Goal: Task Accomplishment & Management: Manage account settings

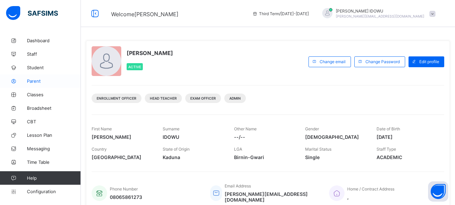
scroll to position [145, 0]
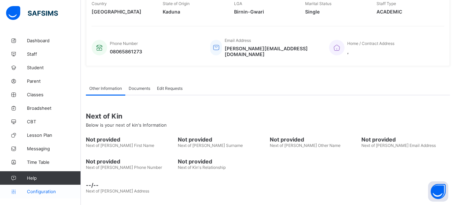
click at [42, 192] on span "Configuration" at bounding box center [54, 190] width 54 height 5
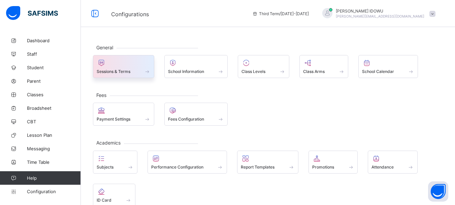
click at [126, 65] on div at bounding box center [124, 63] width 54 height 8
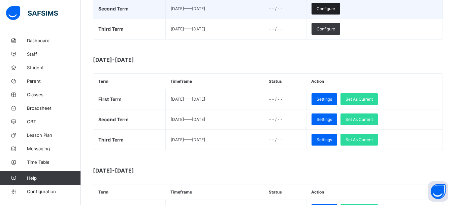
scroll to position [270, 0]
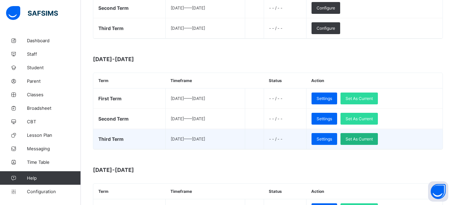
click at [373, 139] on span "Set As Current" at bounding box center [359, 138] width 27 height 5
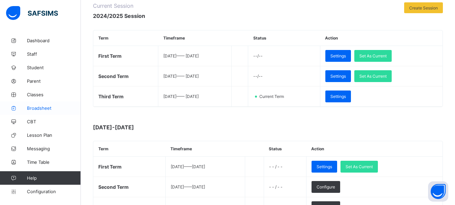
scroll to position [101, 0]
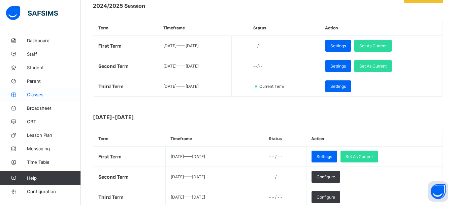
click at [32, 96] on span "Classes" at bounding box center [54, 94] width 54 height 5
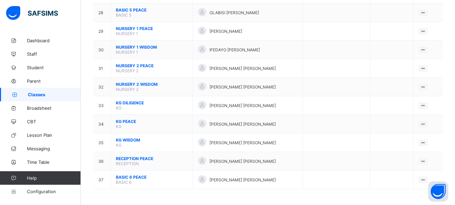
scroll to position [577, 0]
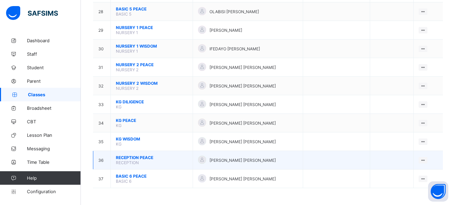
click at [142, 156] on span "RECEPTION PEACE" at bounding box center [152, 157] width 72 height 5
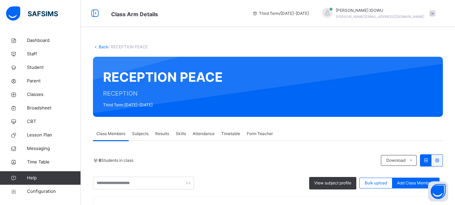
click at [99, 46] on link "Back" at bounding box center [104, 46] width 10 height 5
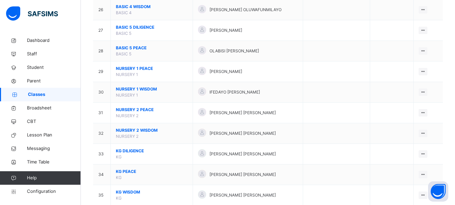
scroll to position [653, 0]
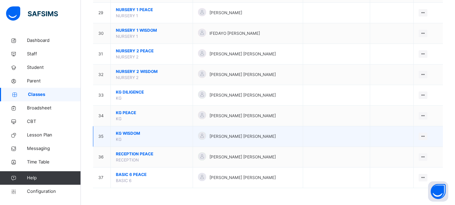
click at [131, 132] on span "KG WISDOM" at bounding box center [152, 133] width 72 height 6
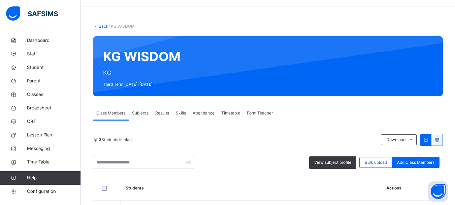
scroll to position [20, 0]
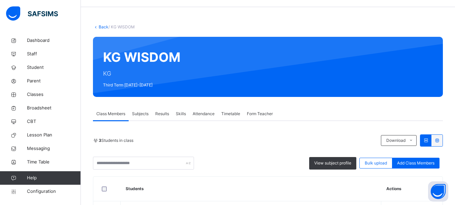
click at [250, 113] on span "Form Teacher" at bounding box center [260, 114] width 26 height 6
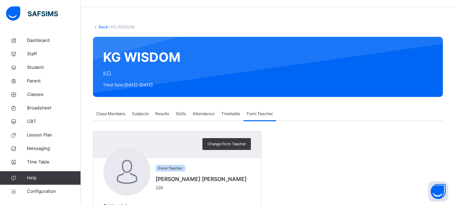
click at [109, 114] on span "Class Members" at bounding box center [110, 114] width 29 height 6
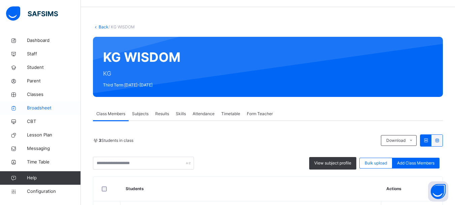
click at [35, 109] on span "Broadsheet" at bounding box center [54, 107] width 54 height 7
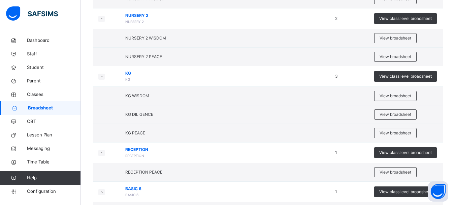
scroll to position [876, 0]
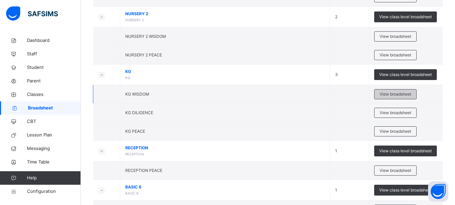
click at [393, 94] on span "View broadsheet" at bounding box center [396, 94] width 32 height 6
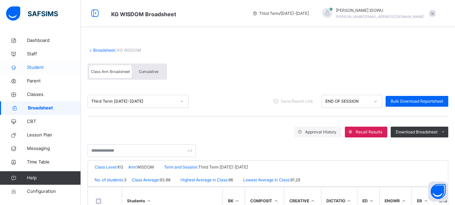
click at [33, 69] on span "Student" at bounding box center [54, 67] width 54 height 7
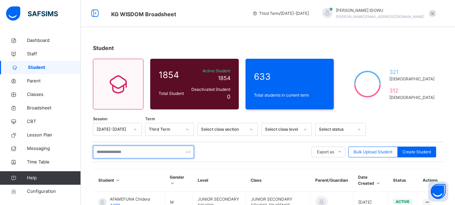
click at [139, 150] on input "text" at bounding box center [143, 151] width 101 height 13
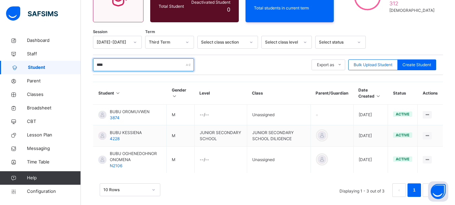
scroll to position [96, 0]
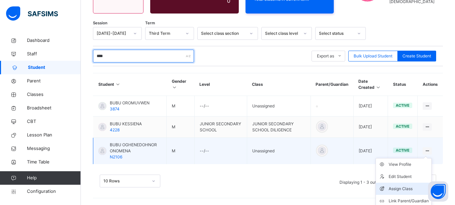
type input "****"
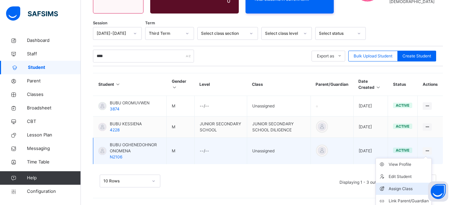
click at [416, 188] on div "Assign Class" at bounding box center [409, 188] width 40 height 7
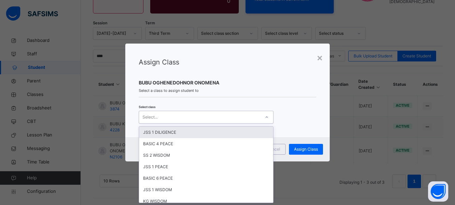
click at [266, 115] on icon at bounding box center [267, 117] width 4 height 7
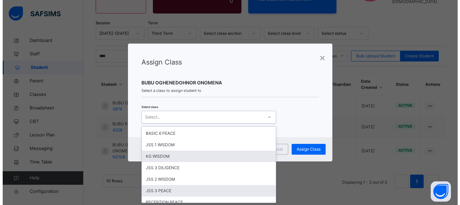
scroll to position [11, 0]
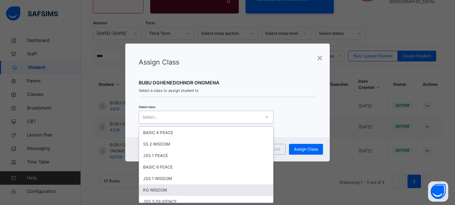
click at [160, 191] on div "KG WISDOM" at bounding box center [206, 189] width 134 height 11
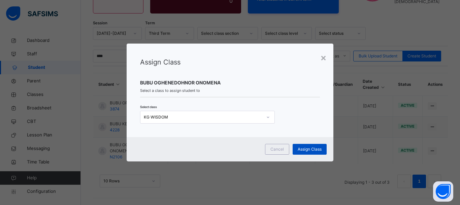
click at [307, 149] on span "Assign Class" at bounding box center [310, 149] width 24 height 6
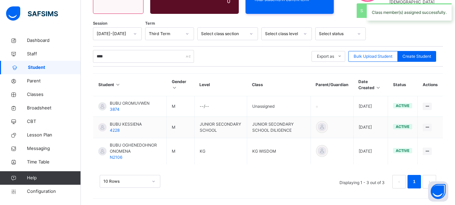
scroll to position [96, 0]
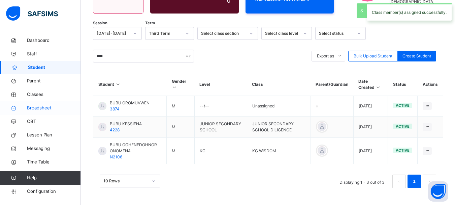
click at [42, 105] on span "Broadsheet" at bounding box center [54, 107] width 54 height 7
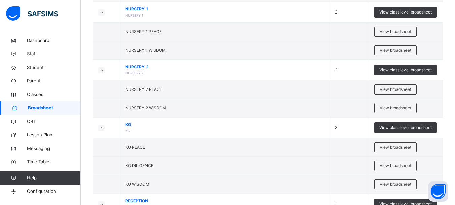
scroll to position [876, 0]
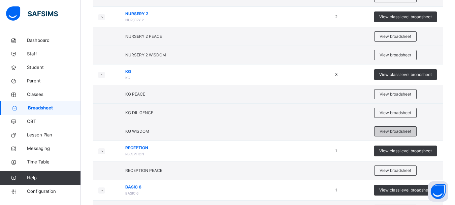
click at [398, 129] on span "View broadsheet" at bounding box center [396, 131] width 32 height 6
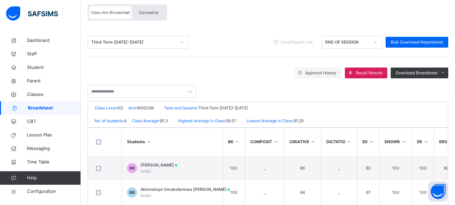
scroll to position [56, 0]
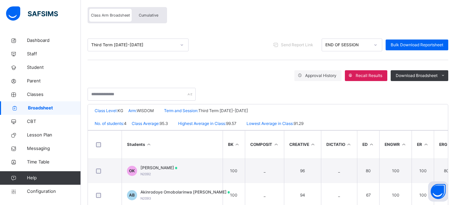
click at [149, 16] on span "Cumulative" at bounding box center [149, 15] width 20 height 5
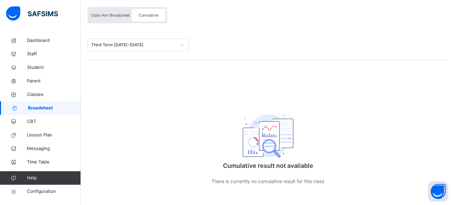
click at [116, 19] on div "Class Arm Broadsheet" at bounding box center [110, 15] width 42 height 13
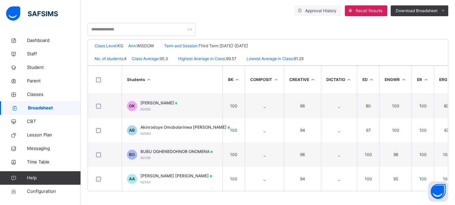
scroll to position [124, 0]
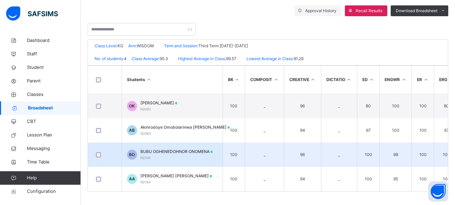
click at [156, 149] on span "BUBU OGHENEDOHNOR ONOMENA" at bounding box center [177, 151] width 72 height 6
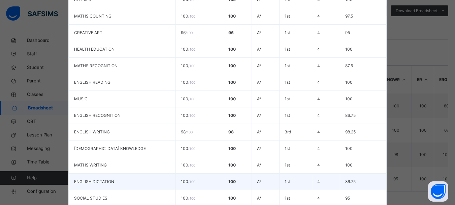
scroll to position [34, 0]
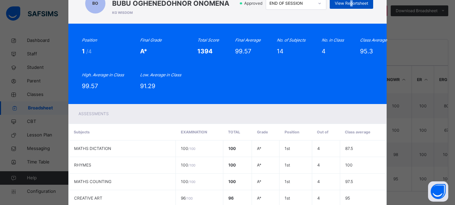
click at [351, 4] on div "View Reportsheet" at bounding box center [351, 3] width 43 height 11
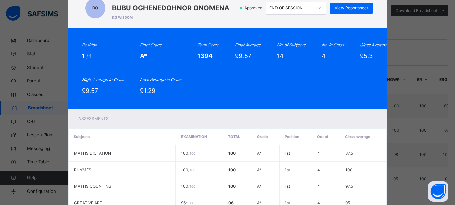
click at [52, 53] on div "BO N2106 BUBU OGHENEDOHNOR ONOMENA KG WISDOM Approved END OF SESSION View Repor…" at bounding box center [227, 102] width 455 height 205
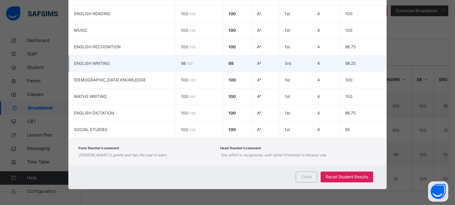
scroll to position [268, 0]
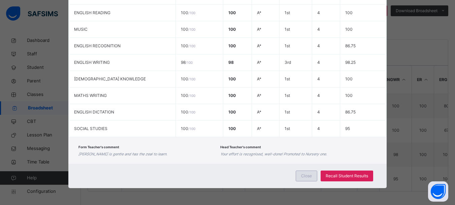
click at [308, 178] on span "Close" at bounding box center [306, 176] width 11 height 6
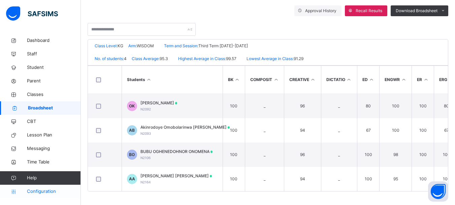
click at [46, 192] on span "Configuration" at bounding box center [54, 191] width 54 height 7
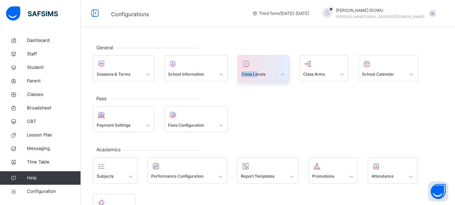
click at [260, 70] on div "Class Levels" at bounding box center [264, 68] width 52 height 26
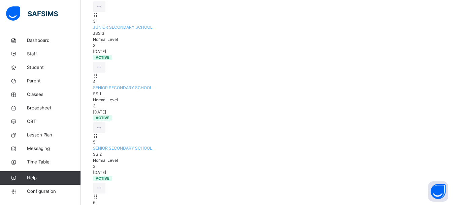
scroll to position [240, 0]
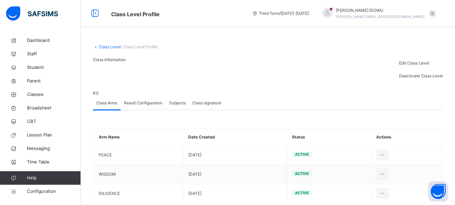
click at [137, 106] on span "Result Configuration" at bounding box center [143, 103] width 38 height 6
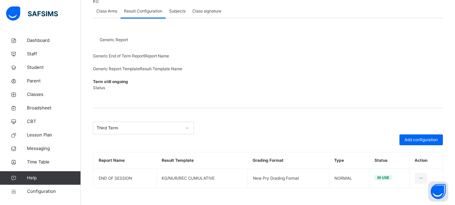
scroll to position [118, 0]
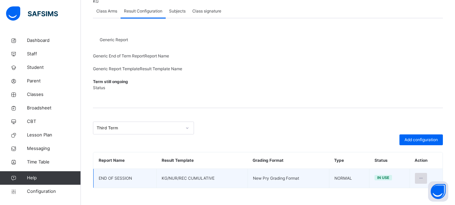
click at [424, 176] on icon at bounding box center [422, 178] width 6 height 6
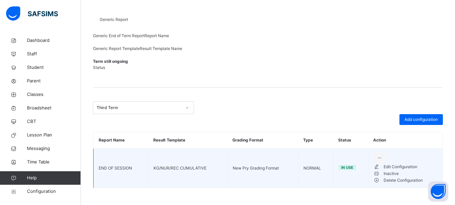
scroll to position [137, 0]
click at [400, 170] on div "Edit Configuration" at bounding box center [411, 166] width 54 height 7
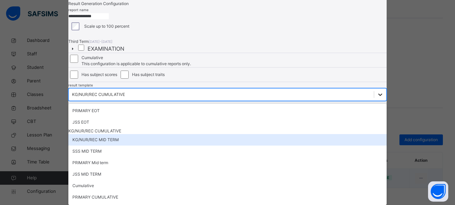
scroll to position [117, 0]
click at [183, 101] on div "option KG/NUR/REC MID TERM focused, 4 of 10. 10 results available. Use Up and D…" at bounding box center [227, 94] width 319 height 13
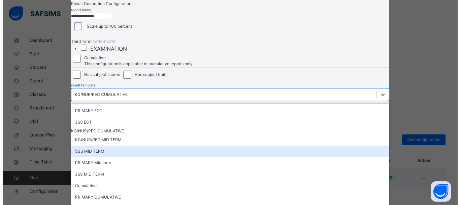
scroll to position [13, 0]
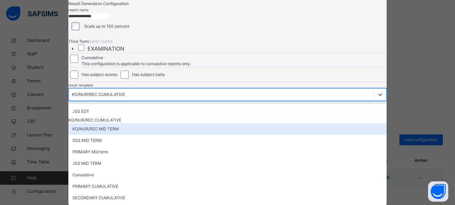
click at [115, 130] on div "KG/NUR/REC MID TERM" at bounding box center [227, 128] width 319 height 11
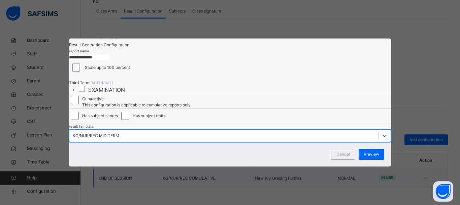
scroll to position [0, 0]
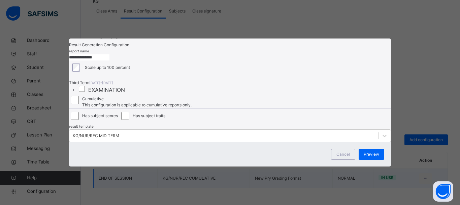
click at [110, 54] on input "**********" at bounding box center [89, 57] width 40 height 6
type input "**********"
click at [369, 157] on span "Preview" at bounding box center [372, 154] width 16 height 6
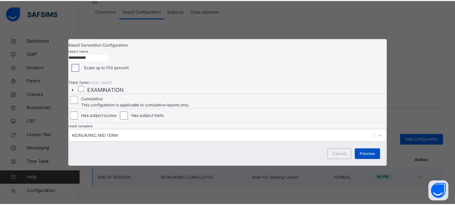
scroll to position [6, 0]
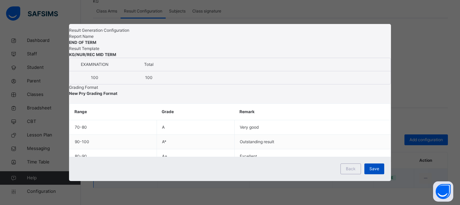
click at [368, 174] on div "Save" at bounding box center [375, 168] width 20 height 11
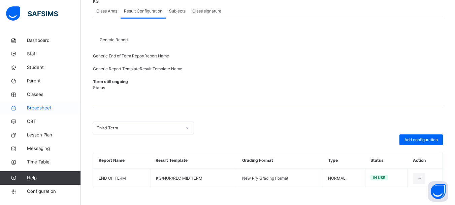
click at [35, 108] on span "Broadsheet" at bounding box center [54, 107] width 54 height 7
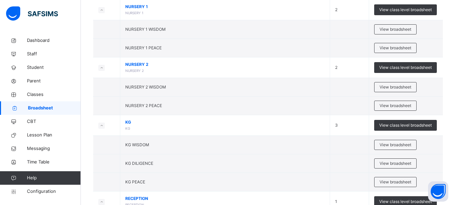
scroll to position [843, 0]
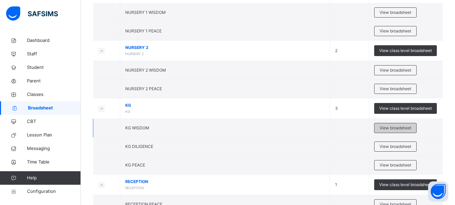
click at [408, 129] on span "View broadsheet" at bounding box center [396, 128] width 32 height 6
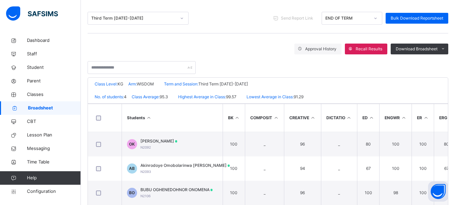
scroll to position [124, 0]
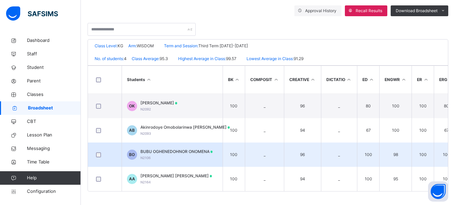
click at [171, 151] on span "BUBU OGHENEDOHNOR ONOMENA" at bounding box center [177, 151] width 72 height 6
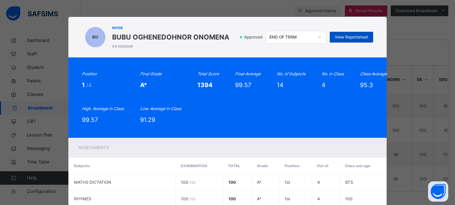
click at [363, 36] on span "View Reportsheet" at bounding box center [351, 37] width 33 height 6
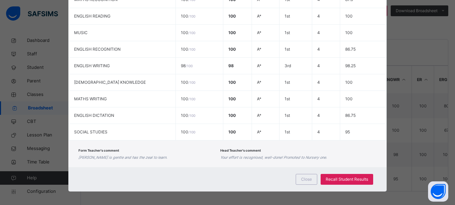
scroll to position [268, 0]
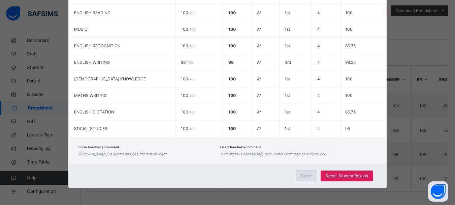
click at [305, 174] on span "Close" at bounding box center [306, 176] width 11 height 6
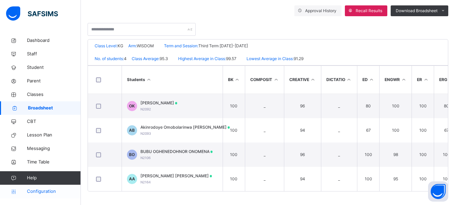
click at [46, 192] on span "Configuration" at bounding box center [54, 191] width 54 height 7
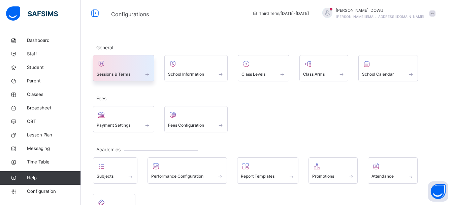
click at [121, 75] on span "Sessions & Terms" at bounding box center [114, 74] width 34 height 6
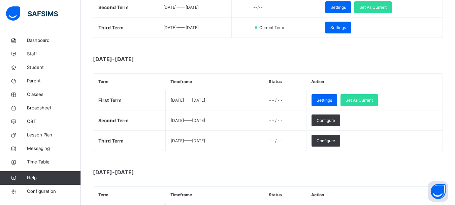
scroll to position [169, 0]
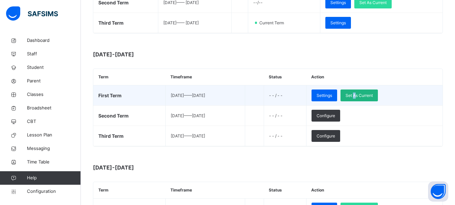
click at [372, 93] on span "Set As Current" at bounding box center [359, 95] width 27 height 6
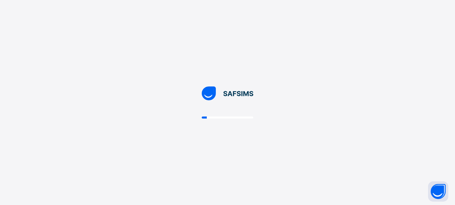
scroll to position [0, 0]
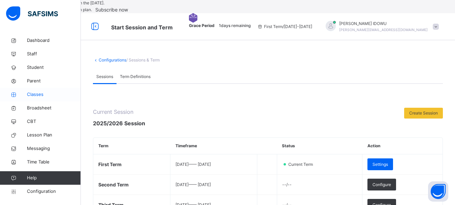
click at [37, 93] on span "Classes" at bounding box center [54, 94] width 54 height 7
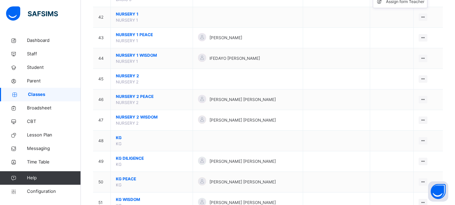
scroll to position [943, 0]
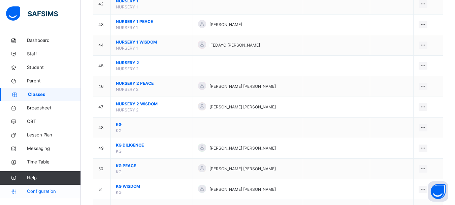
click at [44, 192] on span "Configuration" at bounding box center [54, 191] width 54 height 7
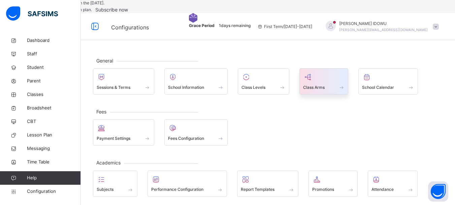
click at [343, 90] on span at bounding box center [341, 87] width 7 height 6
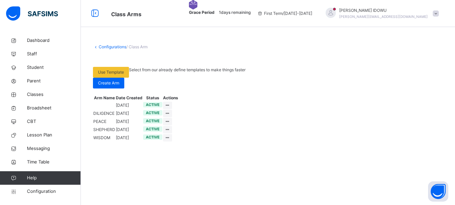
scroll to position [20, 0]
click at [95, 14] on icon at bounding box center [94, 13] width 11 height 12
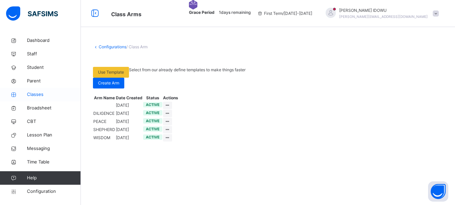
click at [35, 96] on span "Classes" at bounding box center [54, 94] width 54 height 7
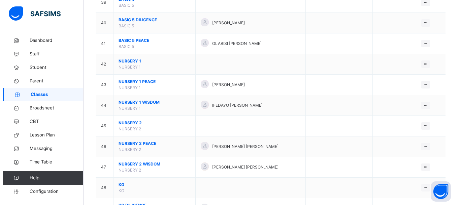
scroll to position [875, 0]
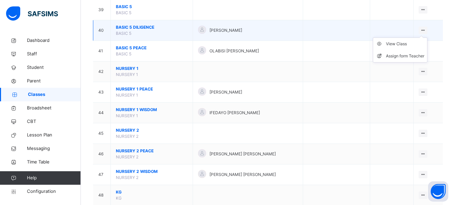
click at [427, 39] on ul "View Class Assign form Teacher" at bounding box center [400, 49] width 55 height 25
click at [403, 59] on div "Assign form Teacher" at bounding box center [405, 56] width 38 height 7
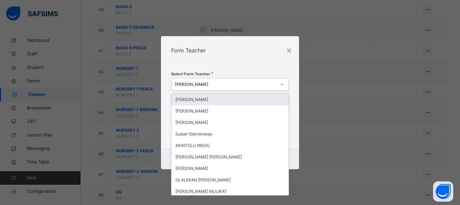
click at [282, 84] on icon at bounding box center [282, 83] width 2 height 1
click at [203, 84] on div "[PERSON_NAME]" at bounding box center [226, 84] width 102 height 6
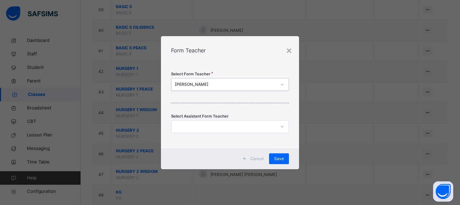
click at [203, 84] on div "[PERSON_NAME]" at bounding box center [226, 84] width 102 height 6
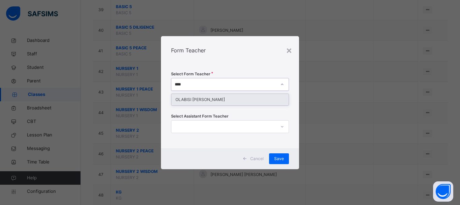
type input "*****"
click at [211, 99] on div "OLABISI [PERSON_NAME]" at bounding box center [230, 99] width 117 height 11
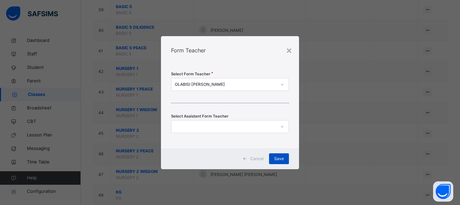
click at [279, 158] on span "Save" at bounding box center [279, 158] width 10 height 6
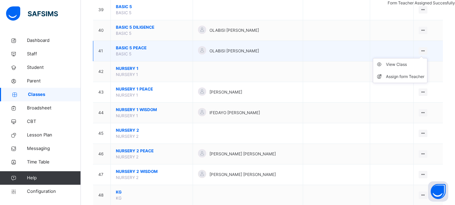
click at [428, 59] on ul "View Class Assign form Teacher" at bounding box center [400, 70] width 55 height 25
click at [404, 80] on div "Assign form Teacher" at bounding box center [405, 76] width 38 height 7
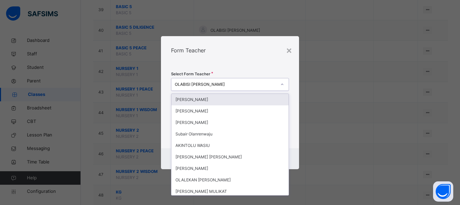
click at [197, 85] on div "OLABISI [PERSON_NAME]" at bounding box center [226, 84] width 102 height 6
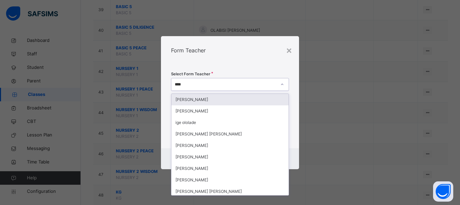
type input "*****"
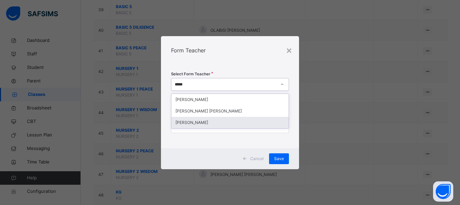
click at [191, 123] on div "[PERSON_NAME]" at bounding box center [230, 122] width 117 height 11
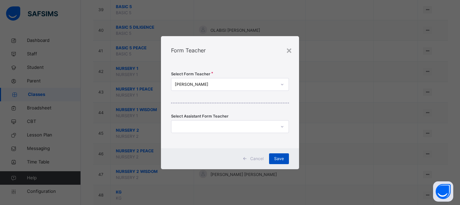
click at [283, 159] on span "Save" at bounding box center [279, 158] width 10 height 6
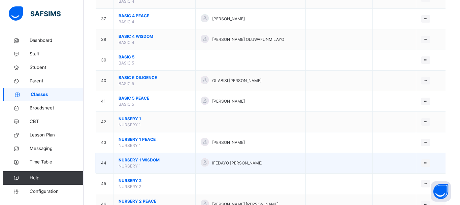
scroll to position [808, 0]
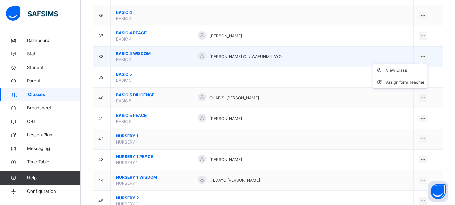
click at [426, 59] on icon at bounding box center [424, 56] width 6 height 5
click at [406, 86] on div "Assign form Teacher" at bounding box center [405, 82] width 38 height 7
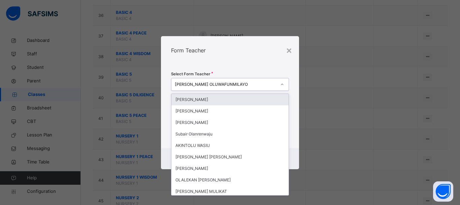
click at [242, 83] on div "[PERSON_NAME] OLUWAFUNMILAYO" at bounding box center [226, 84] width 102 height 6
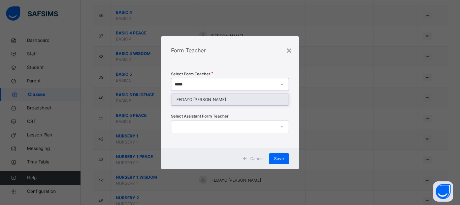
type input "******"
click at [197, 99] on div "IFEDAYO [PERSON_NAME]" at bounding box center [230, 99] width 117 height 11
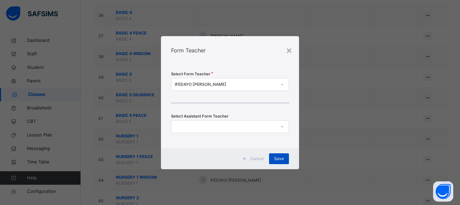
click at [286, 159] on div "Save" at bounding box center [279, 158] width 20 height 11
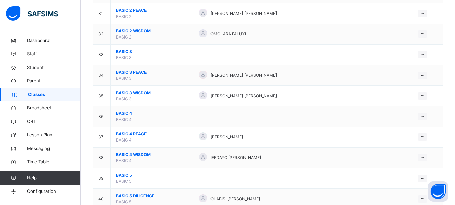
scroll to position [707, 0]
click at [38, 93] on span "Classes" at bounding box center [54, 94] width 53 height 7
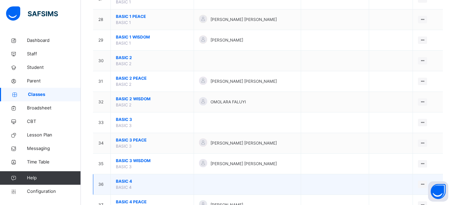
scroll to position [605, 0]
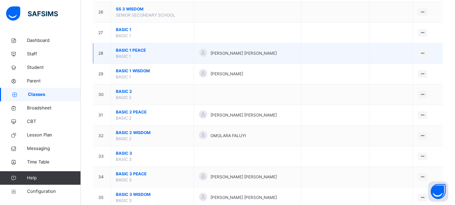
click at [141, 53] on span "BASIC 1 PEACE" at bounding box center [152, 50] width 73 height 6
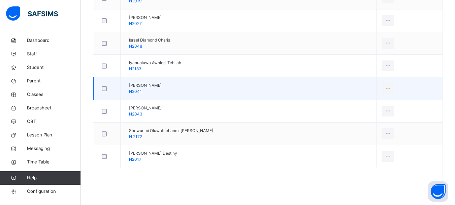
scroll to position [285, 0]
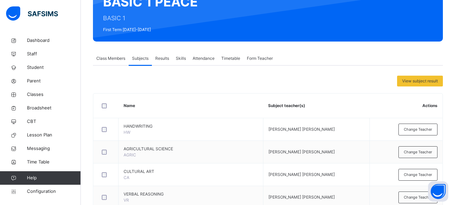
scroll to position [62, 0]
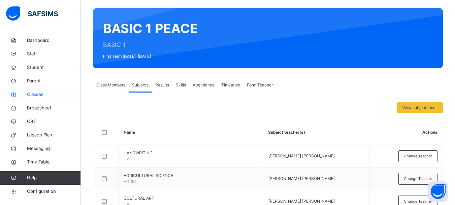
click at [30, 93] on span "Classes" at bounding box center [54, 94] width 54 height 7
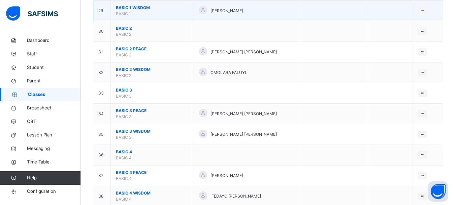
scroll to position [635, 0]
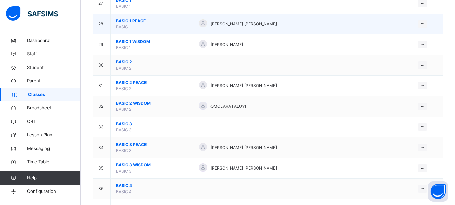
click at [131, 24] on span "BASIC 1 PEACE" at bounding box center [152, 21] width 73 height 6
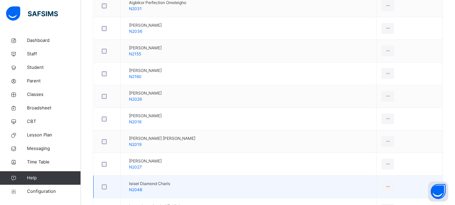
scroll to position [223, 0]
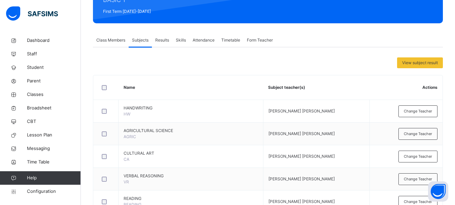
scroll to position [95, 0]
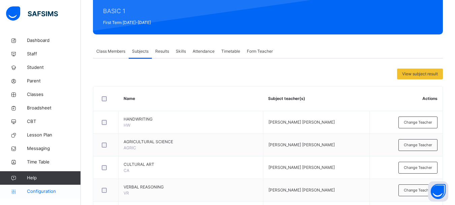
click at [39, 192] on span "Configuration" at bounding box center [54, 191] width 54 height 7
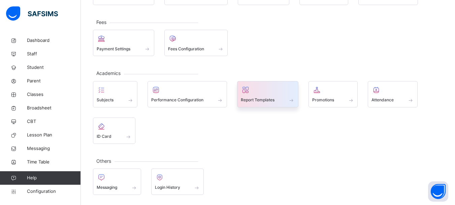
click at [267, 102] on span "Report Templates" at bounding box center [258, 100] width 34 height 6
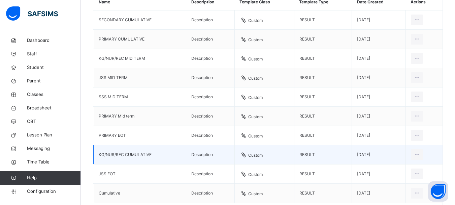
scroll to position [94, 0]
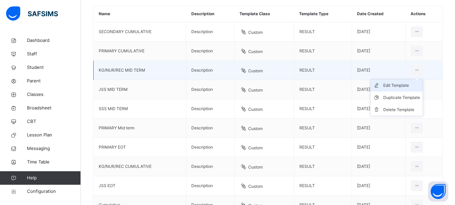
click at [404, 89] on div "Edit Template" at bounding box center [402, 85] width 37 height 7
click at [413, 89] on div "Edit Template" at bounding box center [402, 85] width 37 height 7
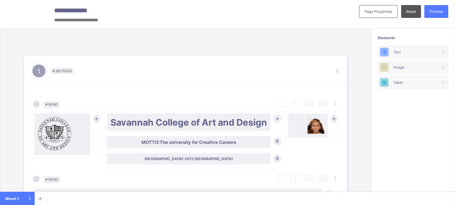
type input "**********"
click at [394, 16] on div "Page Properties" at bounding box center [378, 11] width 39 height 13
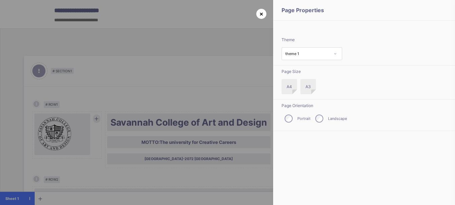
click at [262, 15] on div "×" at bounding box center [262, 14] width 10 height 10
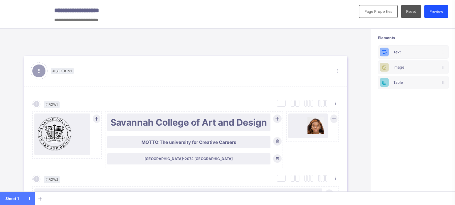
click at [444, 13] on span "Preview" at bounding box center [437, 11] width 14 height 5
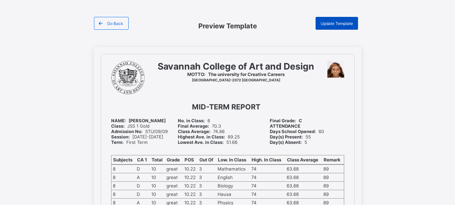
click at [330, 24] on span "Update Template" at bounding box center [337, 23] width 32 height 5
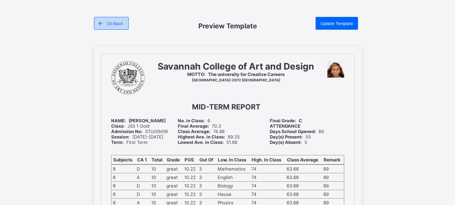
click at [113, 25] on span "Go Back" at bounding box center [115, 23] width 16 height 5
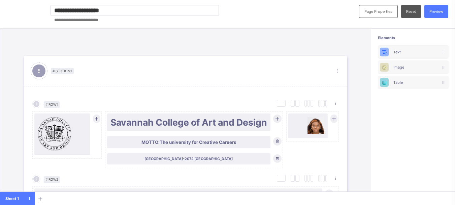
click at [126, 9] on input "**********" at bounding box center [135, 10] width 169 height 11
type input "**********"
click at [444, 13] on span "Preview" at bounding box center [437, 11] width 14 height 5
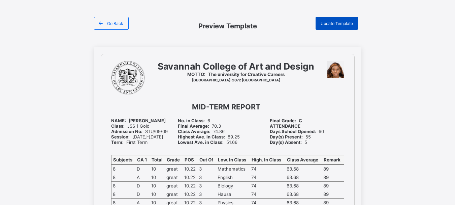
click at [334, 21] on span "Update Template" at bounding box center [337, 23] width 32 height 5
click at [116, 29] on div "Go Back" at bounding box center [111, 23] width 35 height 13
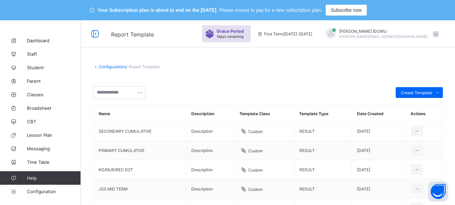
scroll to position [67, 0]
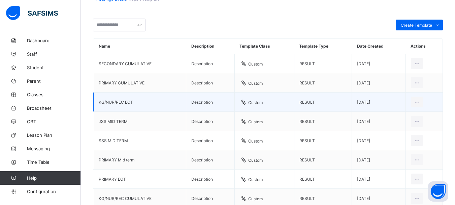
click at [112, 104] on td "KG/NUR/REC EOT" at bounding box center [140, 101] width 93 height 19
click at [420, 111] on ul "Edit Template Duplicate Template Delete Template" at bounding box center [396, 129] width 53 height 37
click at [408, 120] on div "Edit Template" at bounding box center [402, 117] width 37 height 7
click at [420, 101] on icon at bounding box center [418, 101] width 6 height 5
click at [410, 116] on div "Edit Template" at bounding box center [402, 117] width 37 height 7
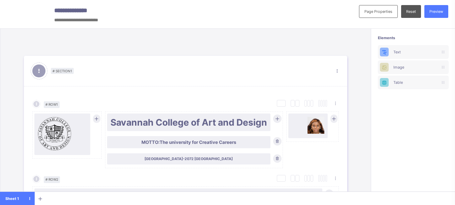
scroll to position [67, 0]
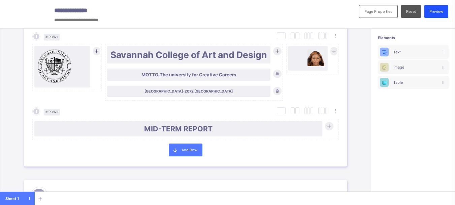
click at [442, 12] on span "Preview" at bounding box center [437, 11] width 14 height 5
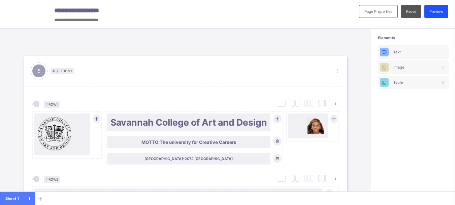
type input "**********"
click at [444, 12] on span "Preview" at bounding box center [437, 11] width 14 height 5
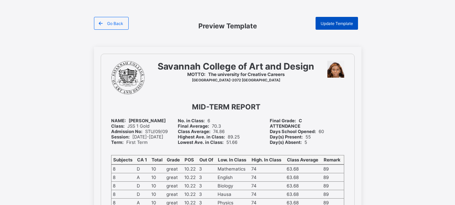
click at [344, 24] on span "Update Template" at bounding box center [337, 23] width 32 height 5
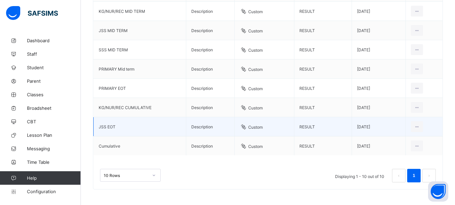
scroll to position [159, 0]
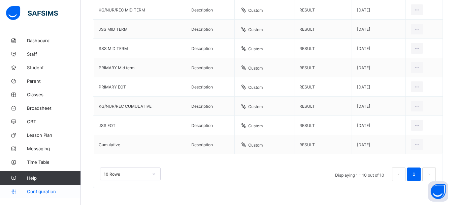
click at [41, 192] on span "Configuration" at bounding box center [54, 190] width 54 height 5
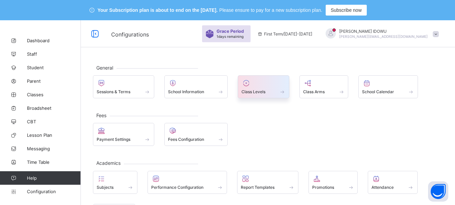
click at [282, 90] on span at bounding box center [282, 92] width 7 height 6
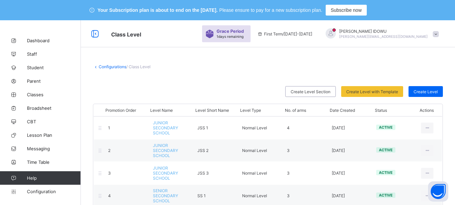
click at [113, 65] on link "Configurations" at bounding box center [113, 66] width 28 height 5
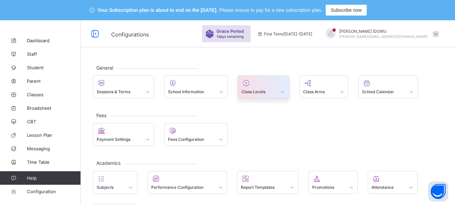
click at [263, 89] on div "Class Levels" at bounding box center [264, 92] width 44 height 6
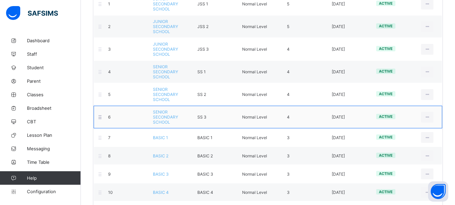
scroll to position [169, 0]
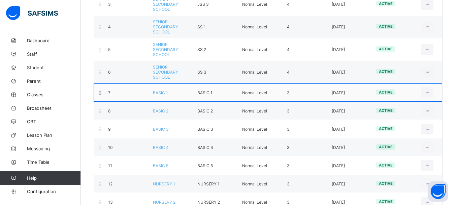
click at [163, 90] on span "BASIC 1" at bounding box center [160, 92] width 15 height 5
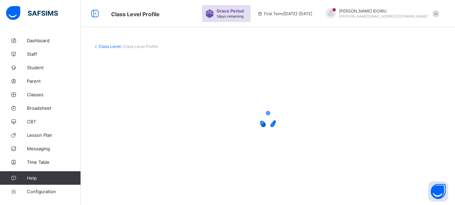
scroll to position [77, 0]
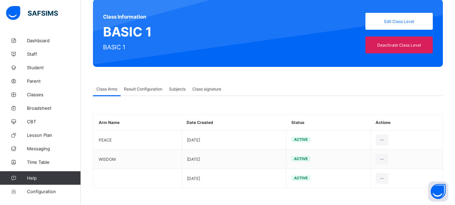
click at [151, 92] on div "Result Configuration" at bounding box center [143, 88] width 45 height 13
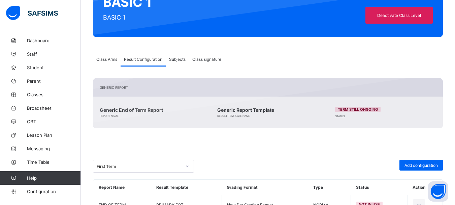
scroll to position [0, 0]
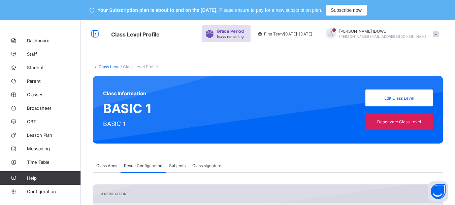
click at [106, 67] on link "Class Level" at bounding box center [110, 66] width 22 height 5
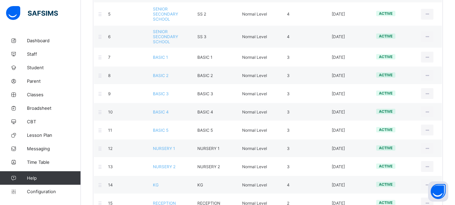
scroll to position [239, 0]
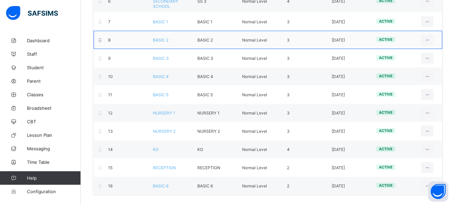
click at [163, 41] on span "BASIC 2" at bounding box center [161, 39] width 16 height 5
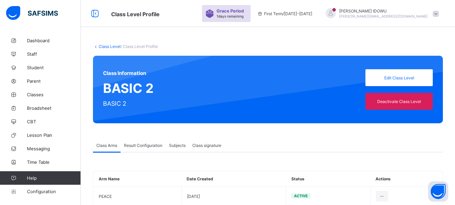
scroll to position [77, 0]
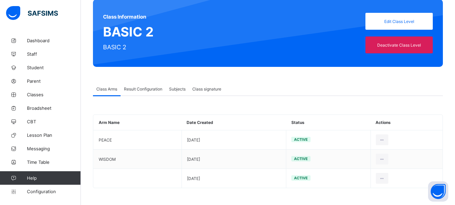
click at [146, 88] on span "Result Configuration" at bounding box center [143, 88] width 38 height 5
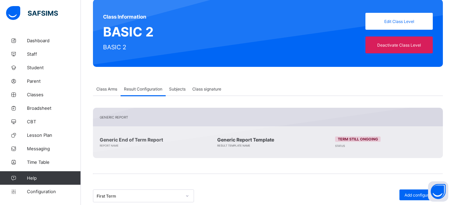
scroll to position [171, 0]
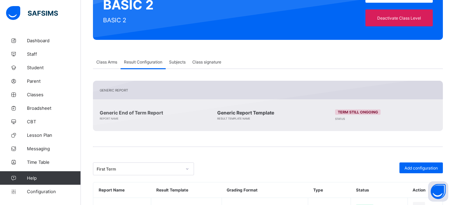
click at [105, 61] on span "Class Arms" at bounding box center [106, 61] width 21 height 5
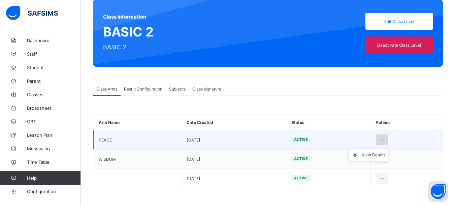
click at [385, 141] on icon at bounding box center [383, 139] width 6 height 5
click at [371, 155] on div "View Details" at bounding box center [374, 154] width 24 height 7
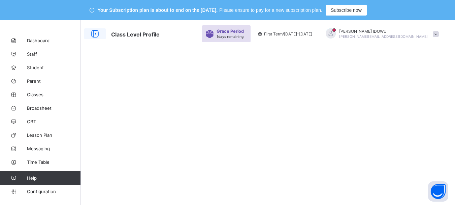
click at [99, 34] on icon at bounding box center [94, 34] width 11 height 10
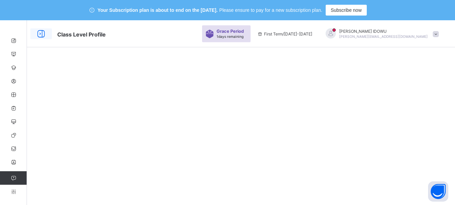
click at [40, 37] on icon at bounding box center [40, 34] width 11 height 10
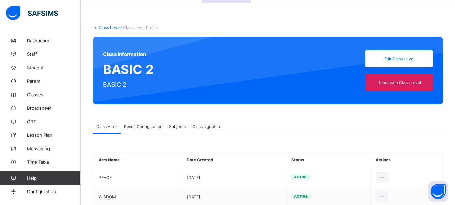
scroll to position [54, 0]
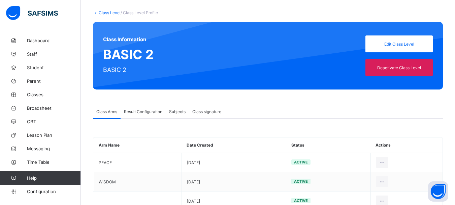
click at [151, 110] on span "Result Configuration" at bounding box center [143, 111] width 38 height 5
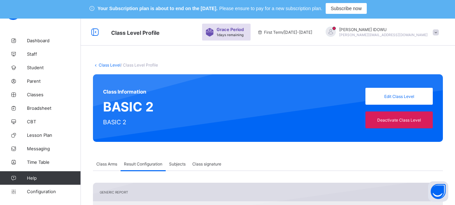
scroll to position [0, 0]
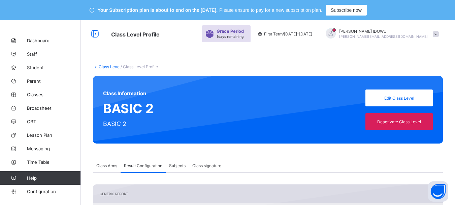
click at [115, 68] on link "Class Level" at bounding box center [110, 66] width 22 height 5
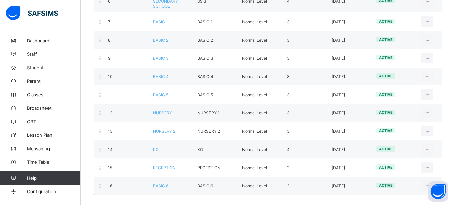
scroll to position [240, 0]
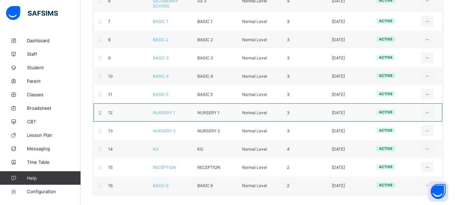
click at [169, 114] on span "NURSERY 1" at bounding box center [164, 112] width 22 height 5
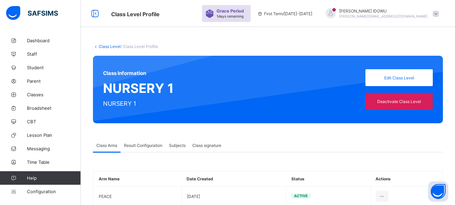
scroll to position [77, 0]
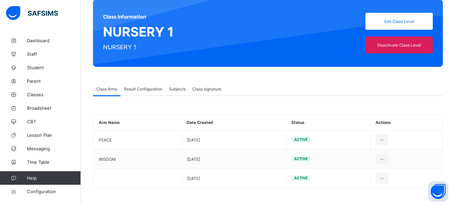
click at [150, 87] on span "Result Configuration" at bounding box center [143, 88] width 38 height 5
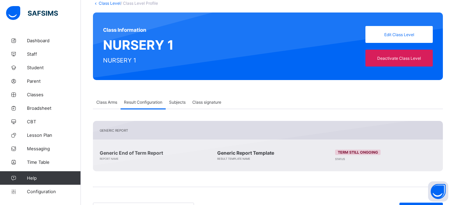
scroll to position [13, 0]
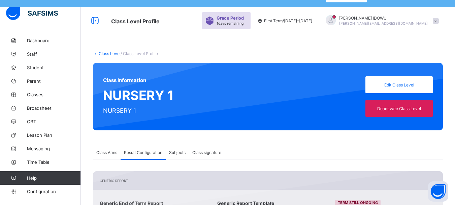
click at [111, 54] on link "Class Level" at bounding box center [110, 53] width 22 height 5
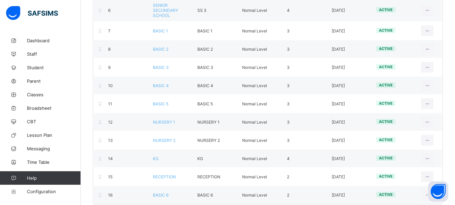
scroll to position [239, 0]
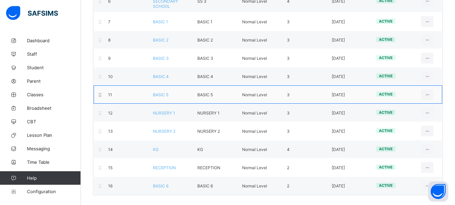
click at [165, 95] on span "BASIC 5" at bounding box center [161, 94] width 16 height 5
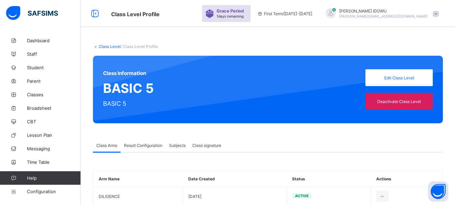
scroll to position [77, 0]
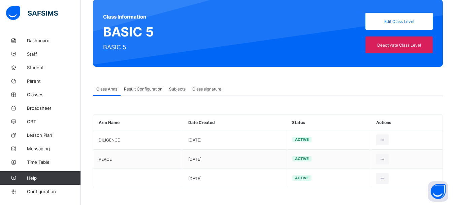
click at [143, 89] on span "Result Configuration" at bounding box center [143, 88] width 38 height 5
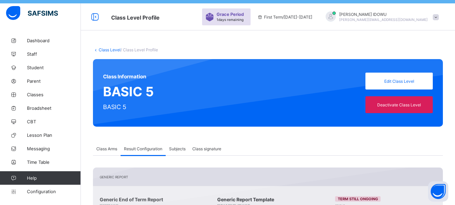
scroll to position [2, 0]
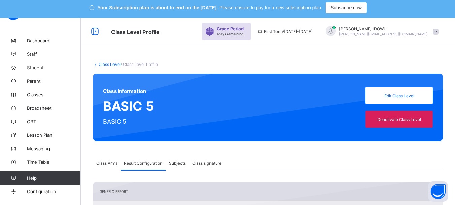
click at [110, 64] on link "Class Level" at bounding box center [110, 64] width 22 height 5
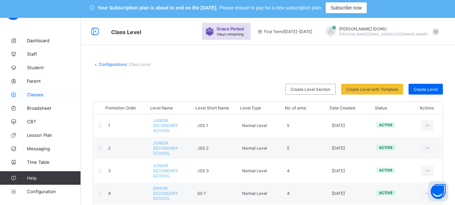
click at [35, 96] on span "Classes" at bounding box center [54, 94] width 54 height 5
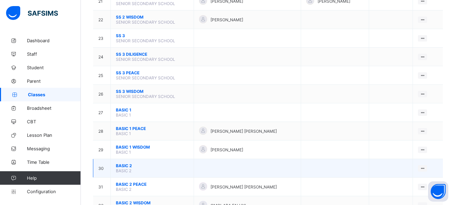
scroll to position [508, 0]
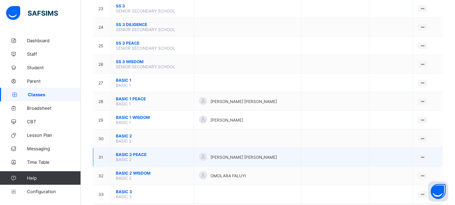
click at [129, 156] on span "BASIC 2 PEACE" at bounding box center [152, 154] width 73 height 5
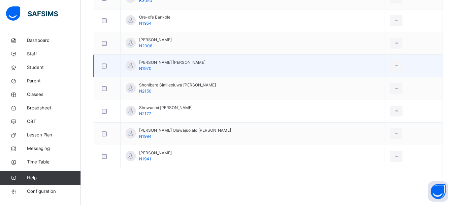
scroll to position [53, 0]
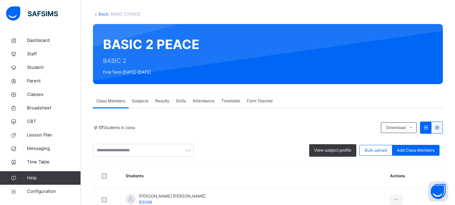
click at [164, 102] on span "Results" at bounding box center [162, 101] width 14 height 6
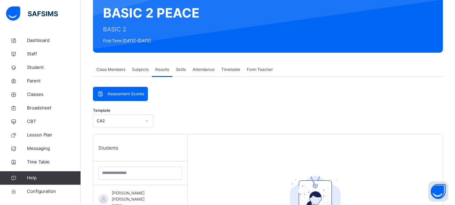
scroll to position [19, 0]
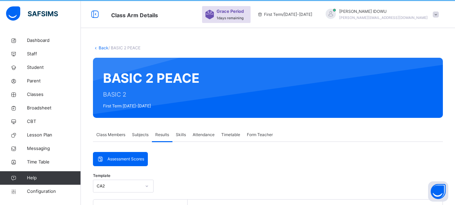
click at [142, 135] on span "Subjects" at bounding box center [140, 134] width 17 height 6
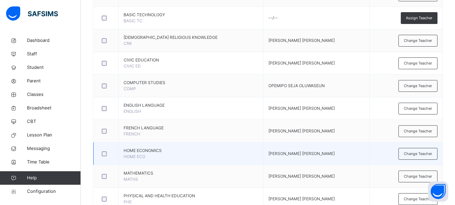
scroll to position [399, 0]
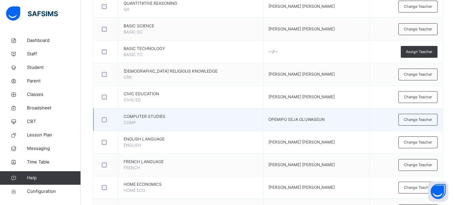
click at [103, 122] on div at bounding box center [106, 119] width 14 height 14
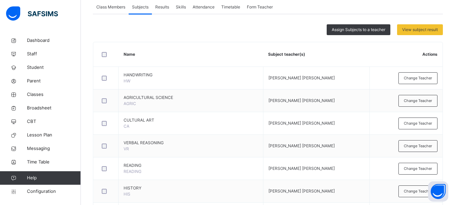
scroll to position [95, 0]
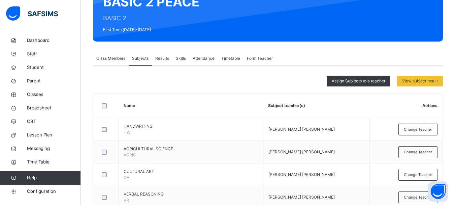
click at [359, 79] on span "Assign Subjects to a teacher" at bounding box center [359, 81] width 54 height 6
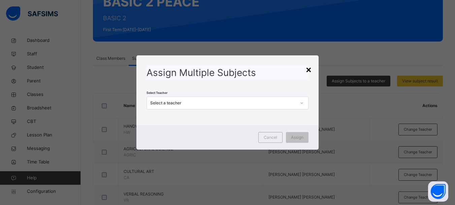
click at [308, 68] on div "×" at bounding box center [309, 69] width 6 height 14
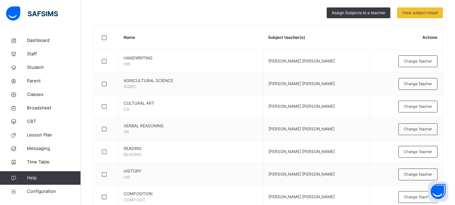
scroll to position [163, 0]
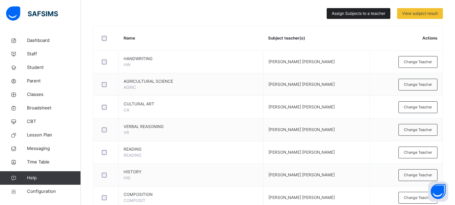
click at [339, 13] on span "Assign Subjects to a teacher" at bounding box center [359, 13] width 54 height 6
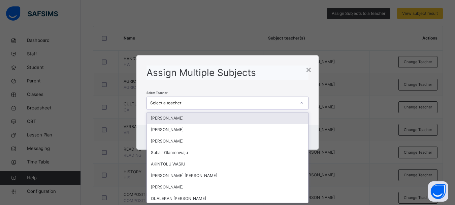
click at [179, 101] on div "Select a teacher" at bounding box center [223, 103] width 146 height 6
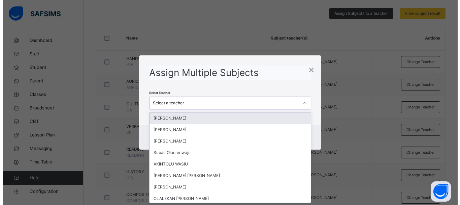
scroll to position [0, 0]
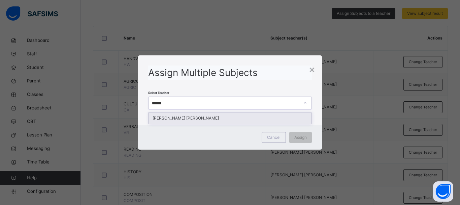
type input "*******"
click at [178, 116] on div "[PERSON_NAME] [PERSON_NAME]" at bounding box center [230, 117] width 163 height 11
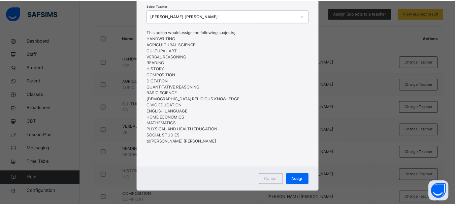
scroll to position [52, 0]
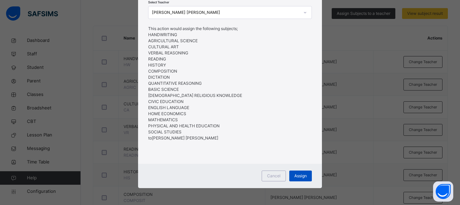
click at [303, 175] on span "Assign" at bounding box center [301, 176] width 12 height 6
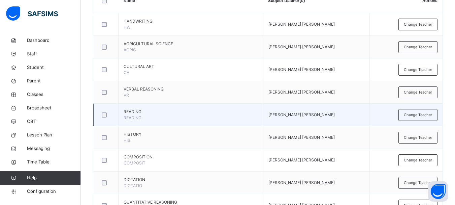
scroll to position [163, 0]
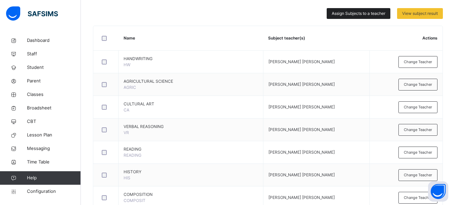
click at [346, 11] on span "Assign Subjects to a teacher" at bounding box center [359, 13] width 54 height 6
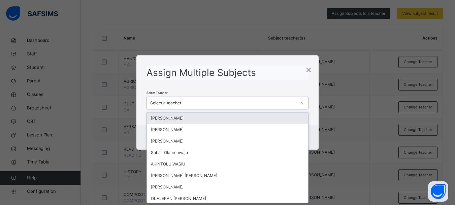
scroll to position [0, 0]
click at [165, 100] on div "Select a teacher" at bounding box center [223, 103] width 146 height 6
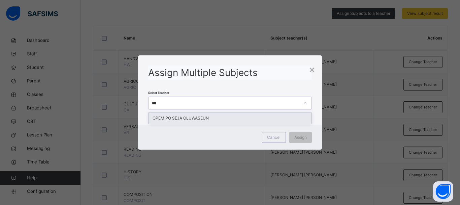
type input "****"
click at [181, 116] on div "OPEMIPO SEJA OLUWASEUN" at bounding box center [230, 117] width 163 height 11
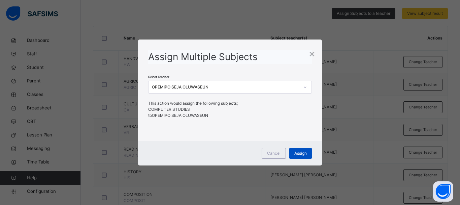
click at [291, 156] on div "Assign" at bounding box center [301, 153] width 23 height 11
click at [298, 154] on span "Assign" at bounding box center [297, 153] width 12 height 6
click at [312, 50] on div "×" at bounding box center [309, 53] width 6 height 14
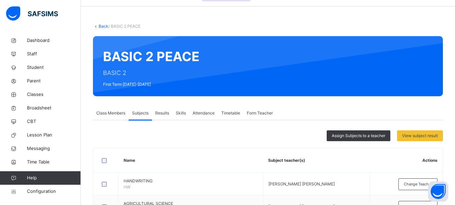
scroll to position [28, 0]
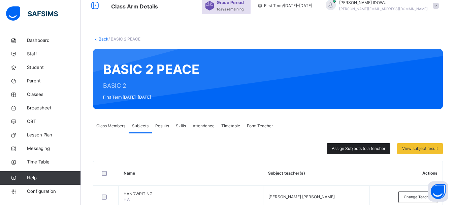
click at [353, 152] on div "Assign Subjects to a teacher" at bounding box center [359, 148] width 64 height 11
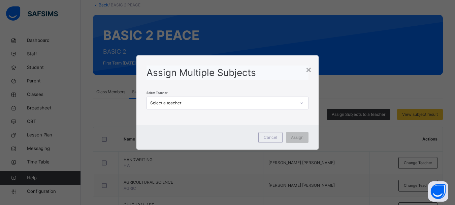
scroll to position [62, 0]
click at [308, 67] on div "×" at bounding box center [309, 69] width 6 height 14
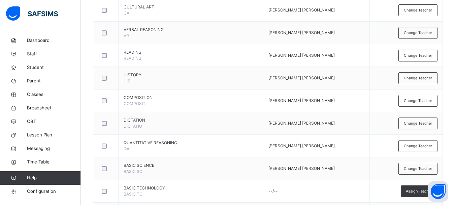
scroll to position [129, 0]
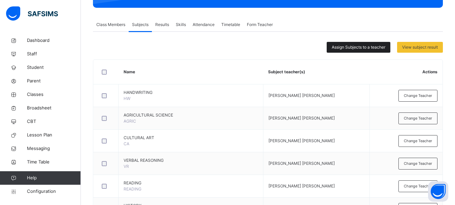
click at [367, 50] on span "Assign Subjects to a teacher" at bounding box center [359, 47] width 54 height 6
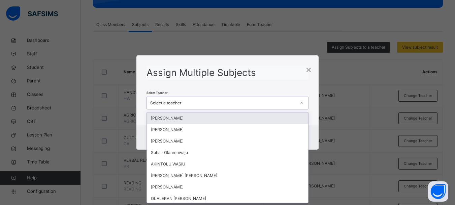
scroll to position [0, 0]
click at [178, 103] on div "Select a teacher" at bounding box center [223, 103] width 146 height 6
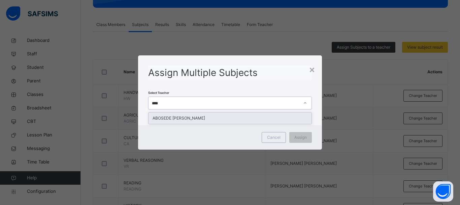
type input "*****"
click at [187, 116] on div "ABOSEDE [PERSON_NAME]" at bounding box center [230, 117] width 163 height 11
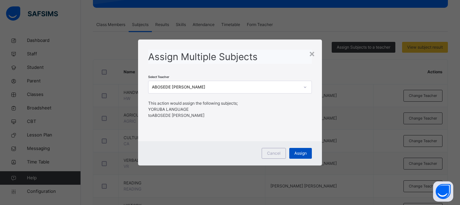
click at [301, 153] on span "Assign" at bounding box center [301, 153] width 12 height 6
click at [310, 55] on div "×" at bounding box center [309, 53] width 6 height 14
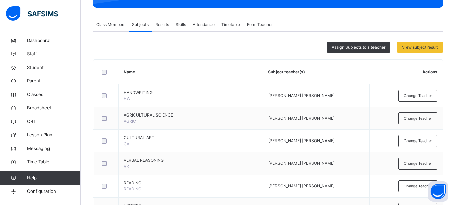
scroll to position [28, 0]
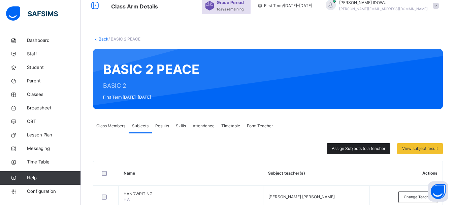
click at [337, 147] on span "Assign Subjects to a teacher" at bounding box center [359, 148] width 54 height 6
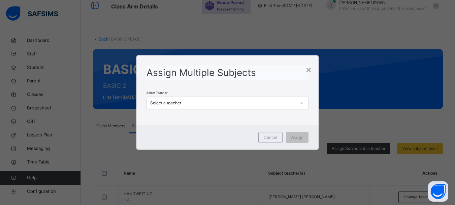
click at [201, 104] on div "Select a teacher" at bounding box center [223, 103] width 146 height 6
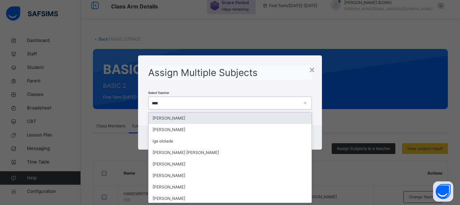
type input "*****"
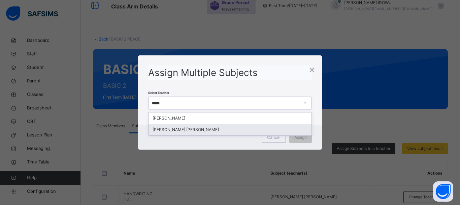
click at [190, 128] on div "[PERSON_NAME] [PERSON_NAME]" at bounding box center [230, 129] width 163 height 11
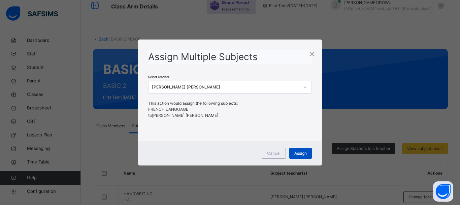
click at [291, 154] on div "Assign" at bounding box center [301, 153] width 23 height 11
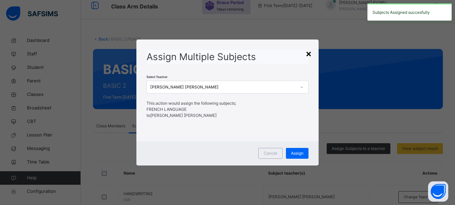
click at [309, 53] on div "×" at bounding box center [309, 53] width 6 height 14
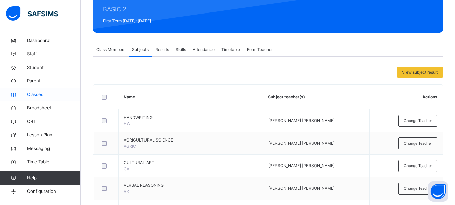
scroll to position [101, 0]
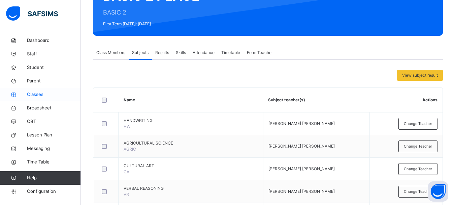
click at [39, 94] on span "Classes" at bounding box center [54, 94] width 54 height 7
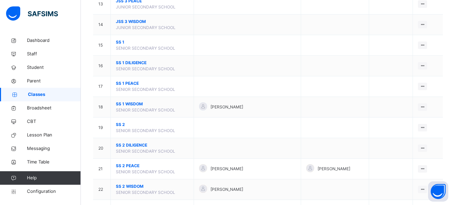
scroll to position [337, 0]
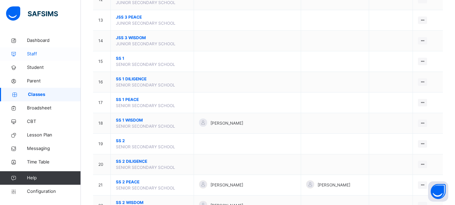
click at [35, 52] on span "Staff" at bounding box center [54, 54] width 54 height 7
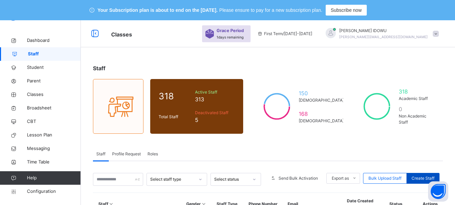
click at [421, 175] on span "Create Staff" at bounding box center [423, 178] width 23 height 6
select select "**"
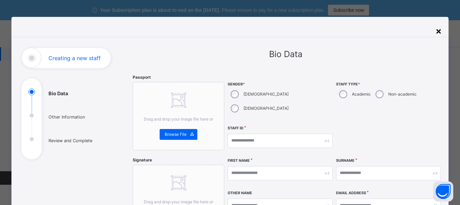
click at [436, 29] on div "×" at bounding box center [439, 31] width 6 height 14
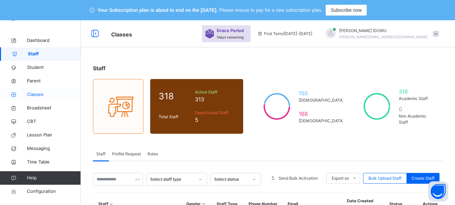
click at [36, 93] on span "Classes" at bounding box center [54, 94] width 54 height 7
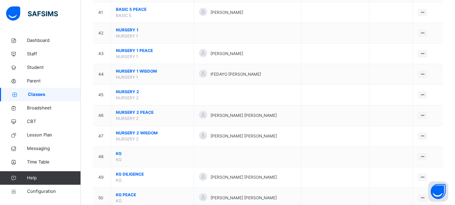
scroll to position [909, 0]
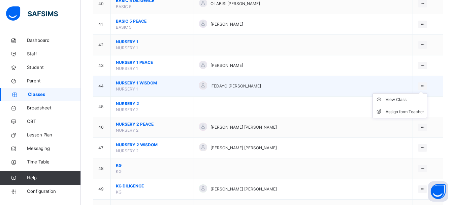
click at [426, 84] on icon at bounding box center [423, 85] width 6 height 5
click at [416, 110] on div "Assign form Teacher" at bounding box center [405, 111] width 38 height 7
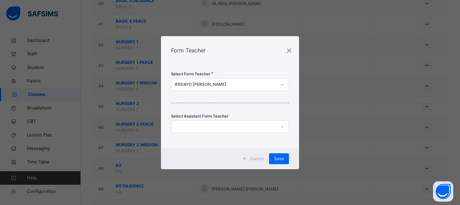
click at [239, 84] on div "IFEDAYO [PERSON_NAME]" at bounding box center [226, 84] width 102 height 6
click at [289, 50] on div "×" at bounding box center [289, 50] width 6 height 14
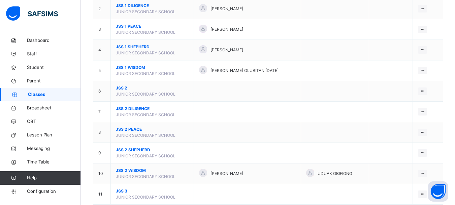
scroll to position [0, 0]
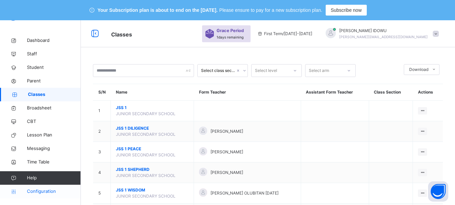
click at [43, 192] on span "Configuration" at bounding box center [54, 191] width 54 height 7
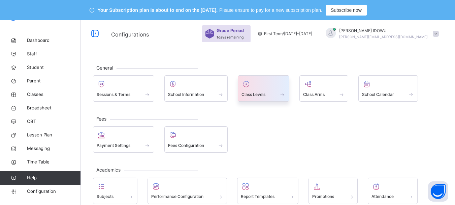
click at [263, 94] on span "Class Levels" at bounding box center [254, 94] width 24 height 6
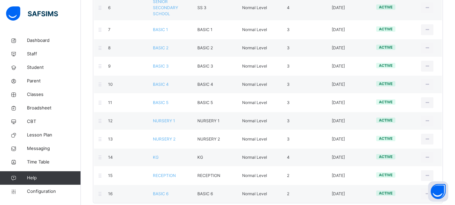
scroll to position [260, 0]
